Goal: Task Accomplishment & Management: Complete application form

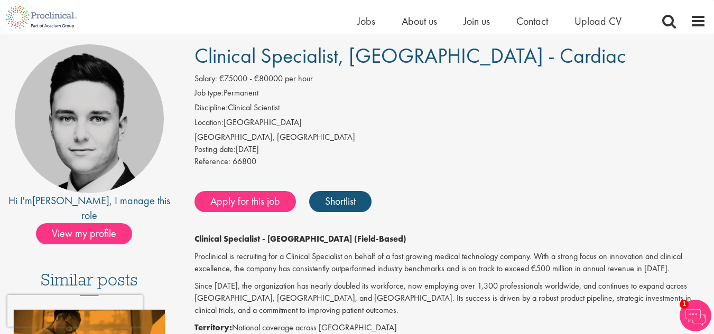
scroll to position [68, 0]
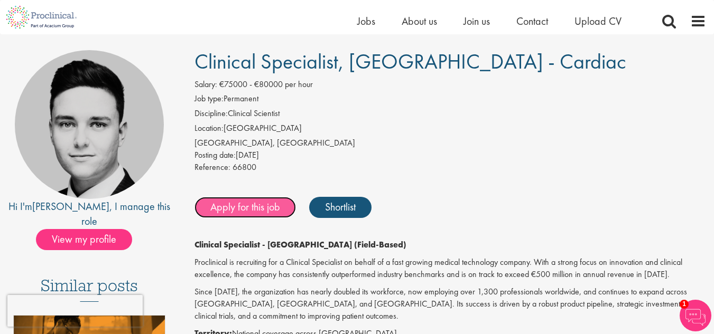
click at [269, 209] on link "Apply for this job" at bounding box center [244, 207] width 101 height 21
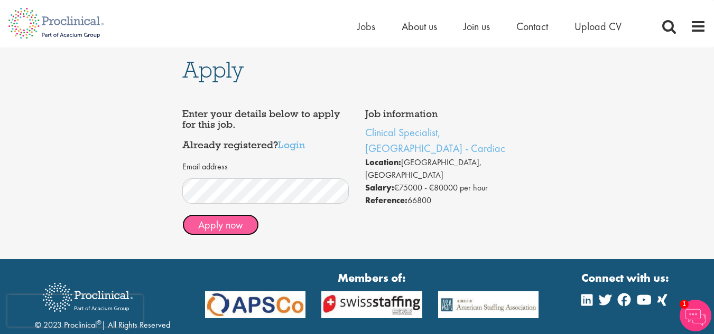
click at [235, 222] on button "Apply now" at bounding box center [220, 224] width 77 height 21
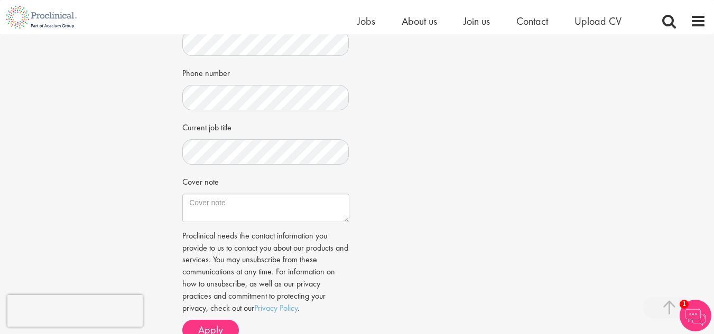
scroll to position [269, 0]
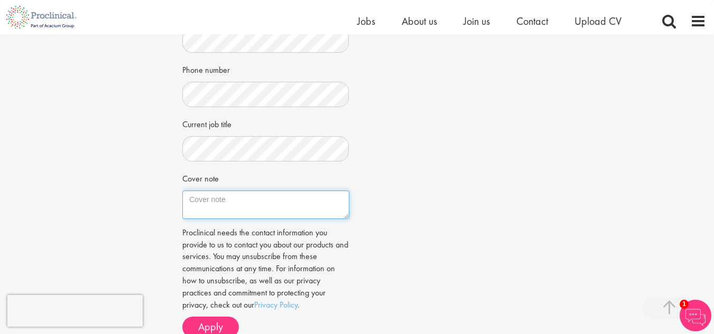
click at [215, 211] on textarea "Cover note" at bounding box center [265, 205] width 166 height 29
paste textarea "Dear Hiring Manager, I am excited to apply for the Clinical Specialist role wit…"
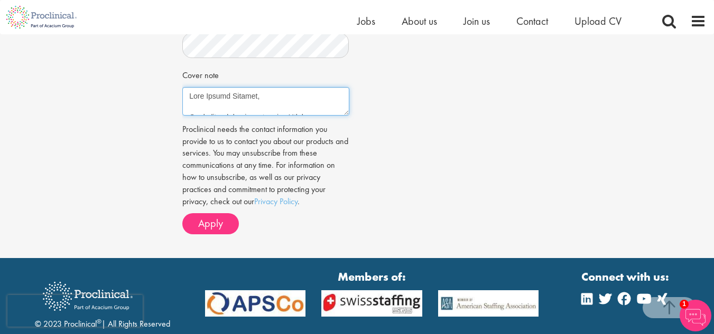
scroll to position [371, 0]
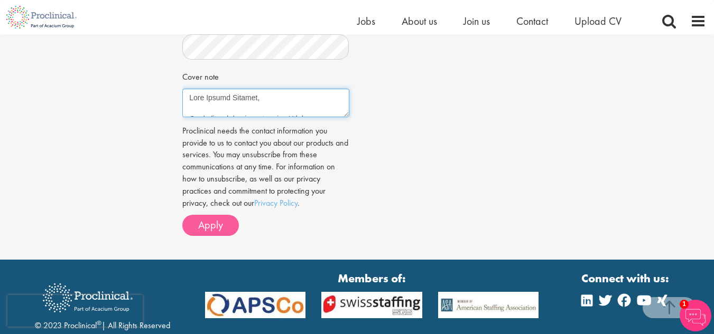
type textarea "Dear Hiring Manager, I am excited to apply for the Clinical Specialist role wit…"
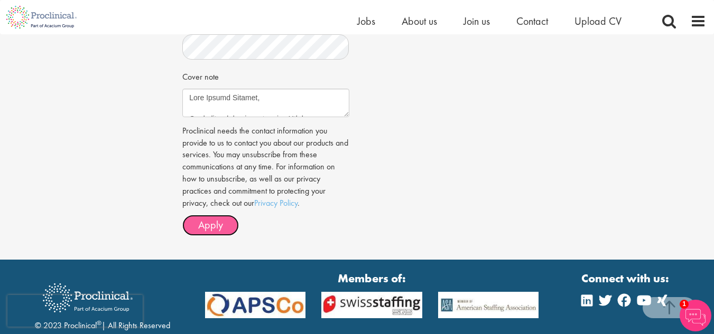
click at [219, 232] on span "Apply" at bounding box center [210, 225] width 25 height 14
